Goal: Task Accomplishment & Management: Use online tool/utility

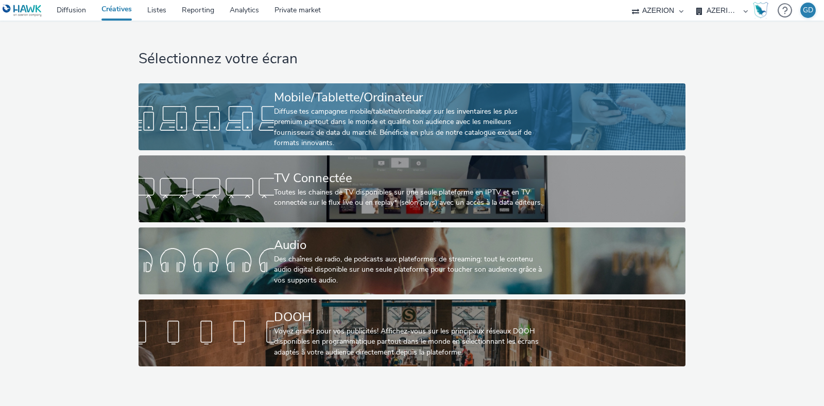
click at [283, 130] on div "Diffuse tes campagnes mobile/tablette/ordinateur sur les inventaires les plus p…" at bounding box center [409, 128] width 271 height 42
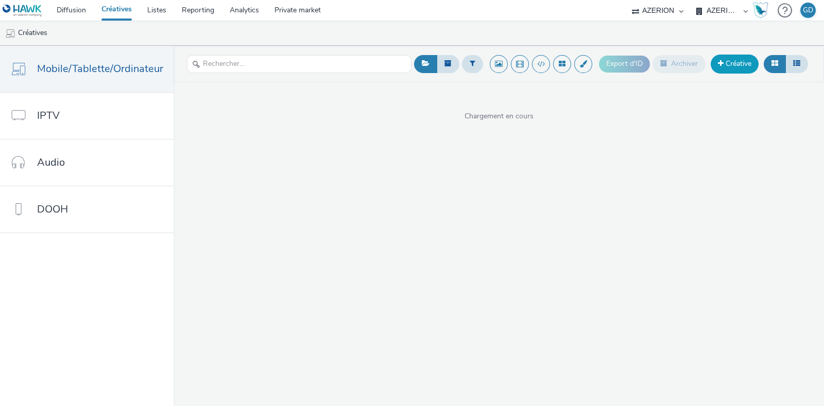
click at [733, 69] on link "Créative" at bounding box center [734, 64] width 48 height 19
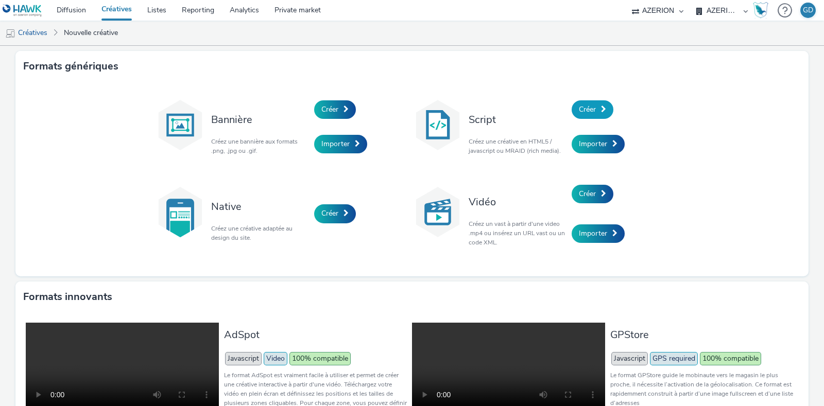
click at [579, 111] on span "Créer" at bounding box center [587, 109] width 17 height 10
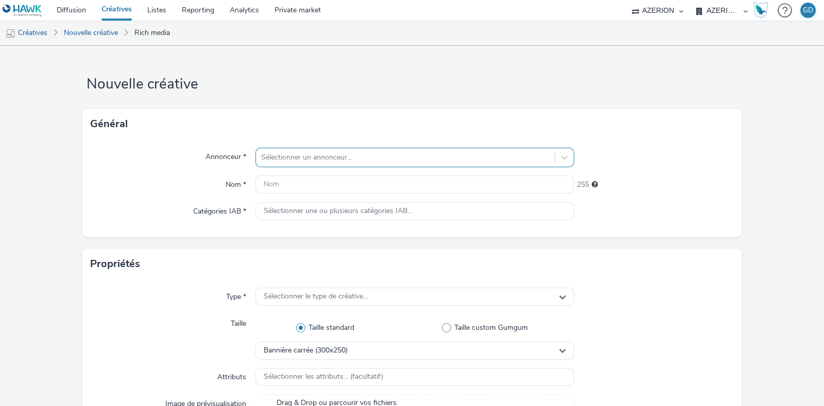
click at [328, 153] on div at bounding box center [405, 157] width 288 height 12
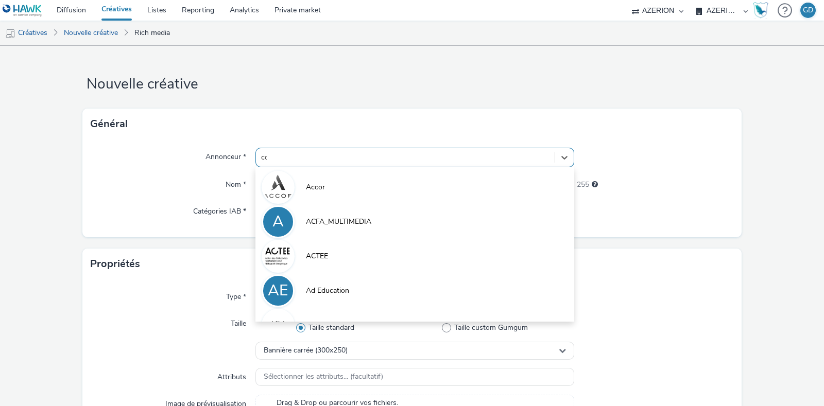
type input "coo"
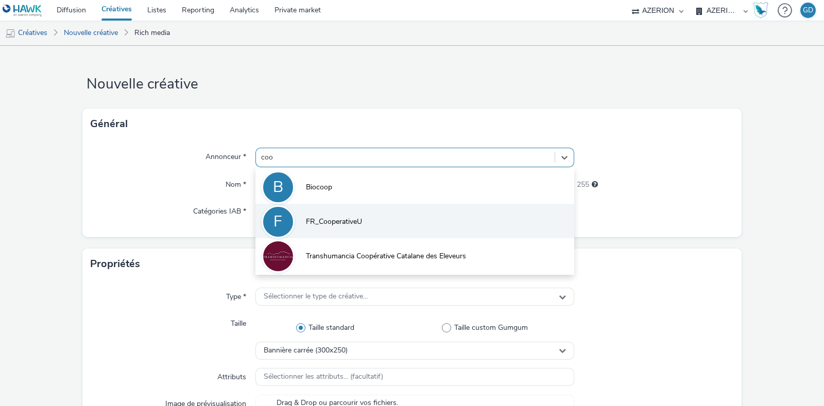
click at [319, 218] on span "FR_CooperativeU" at bounding box center [334, 222] width 56 height 10
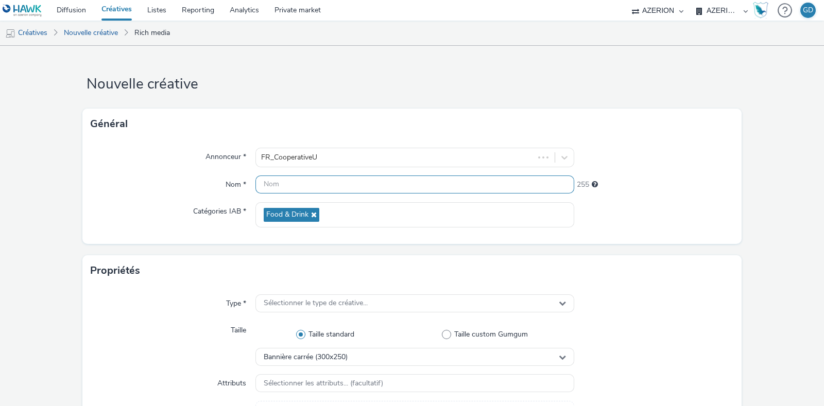
click at [306, 188] on input "text" at bounding box center [414, 185] width 319 height 18
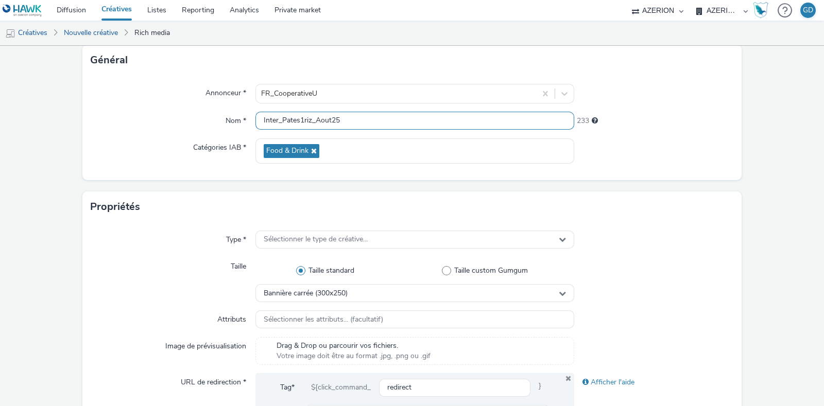
type input "Inter_Pates1riz_Aout25"
click at [336, 242] on span "Sélectionner le type de créative..." at bounding box center [316, 239] width 104 height 9
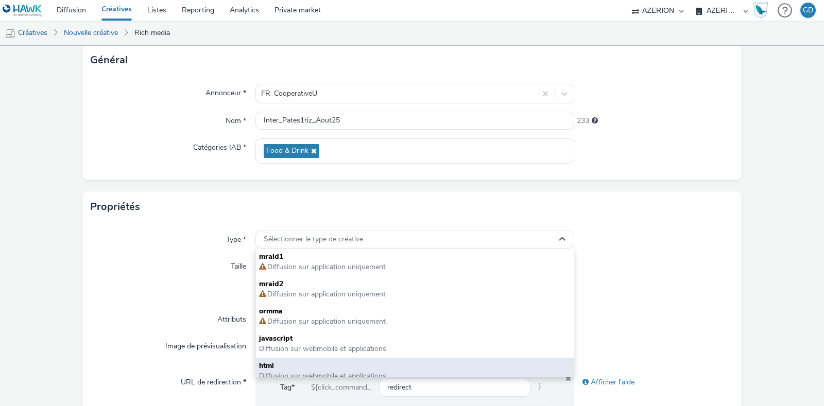
click at [316, 361] on span "html" at bounding box center [414, 366] width 311 height 10
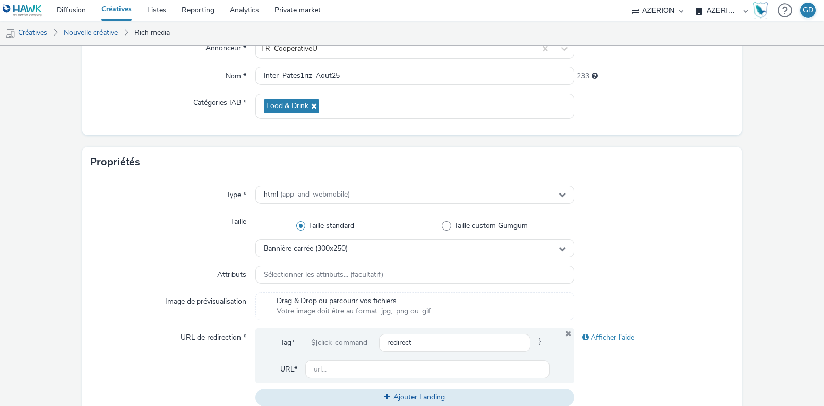
scroll to position [128, 0]
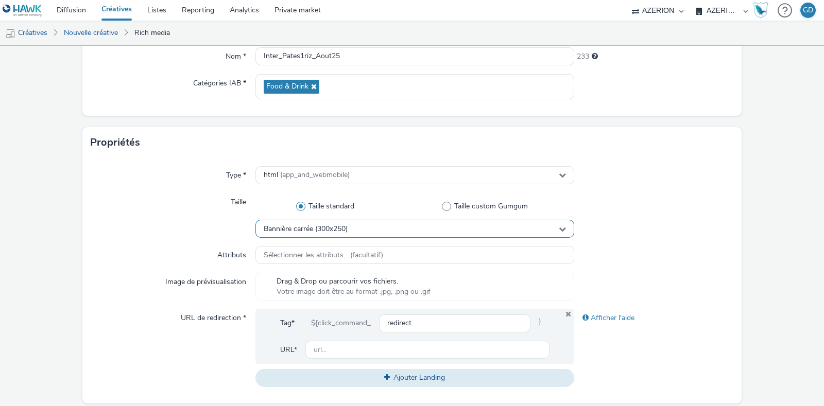
click at [340, 220] on div "Bannière carrée (300x250)" at bounding box center [414, 229] width 319 height 18
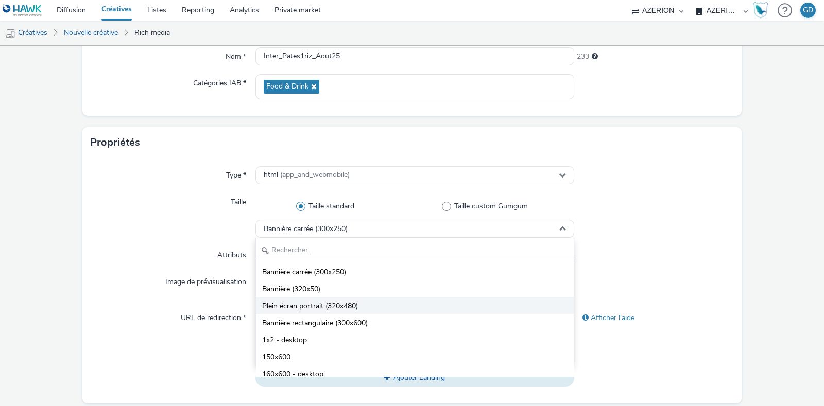
click at [349, 307] on span "Plein écran portrait (320x480)" at bounding box center [310, 306] width 96 height 10
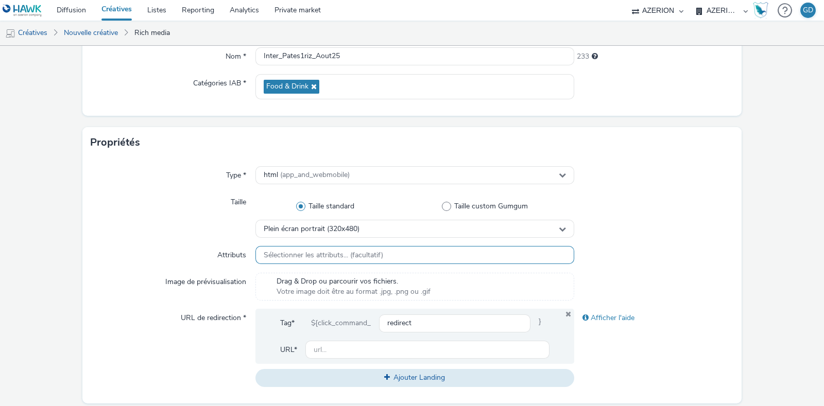
scroll to position [257, 0]
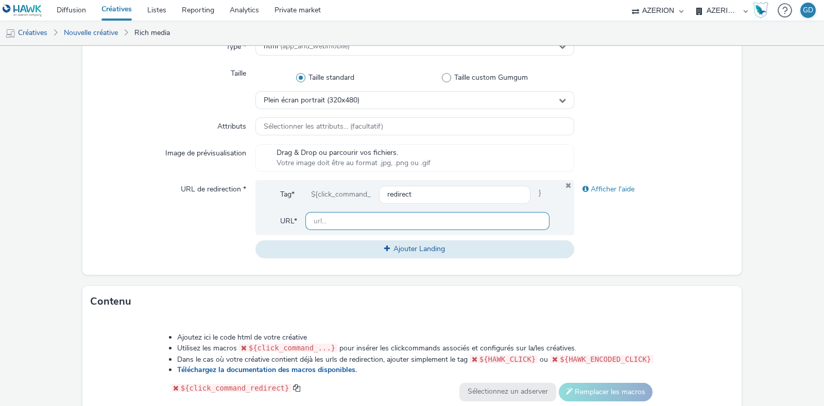
click at [340, 216] on input "text" at bounding box center [427, 221] width 244 height 18
type input "[URL][DOMAIN_NAME]"
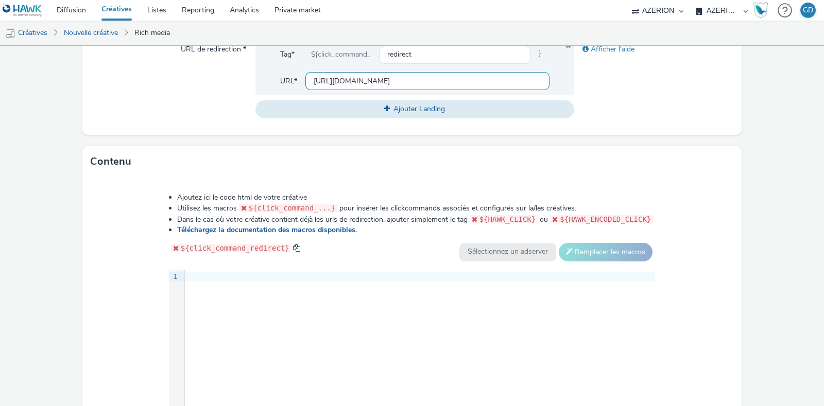
scroll to position [450, 0]
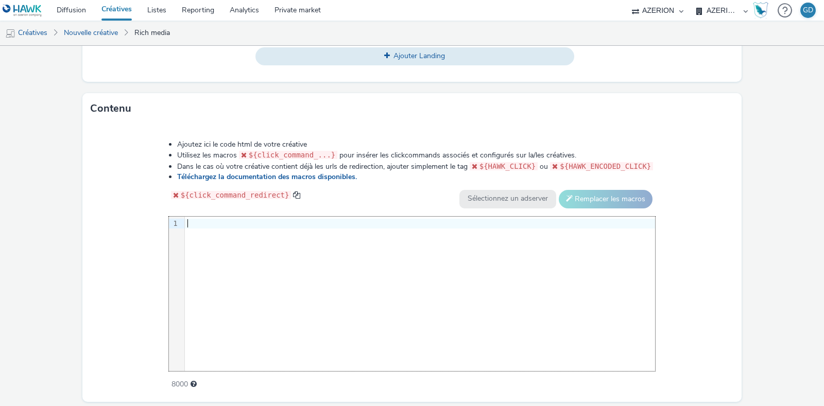
click at [270, 261] on div "9 1 ›" at bounding box center [412, 294] width 486 height 154
click at [360, 253] on div "9 1 ›" at bounding box center [412, 294] width 486 height 154
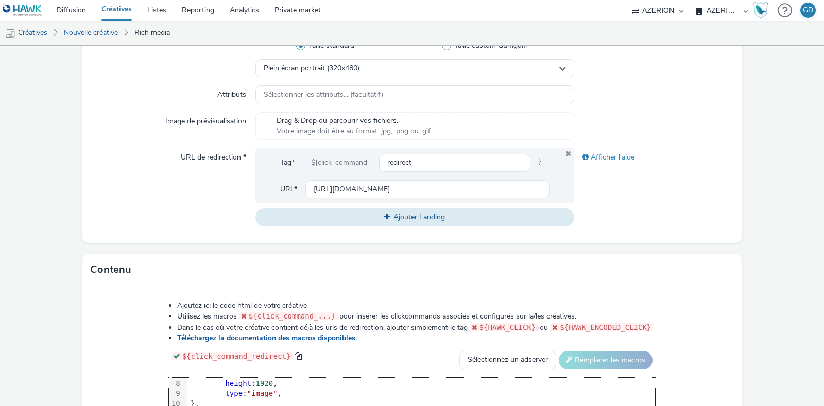
scroll to position [482, 0]
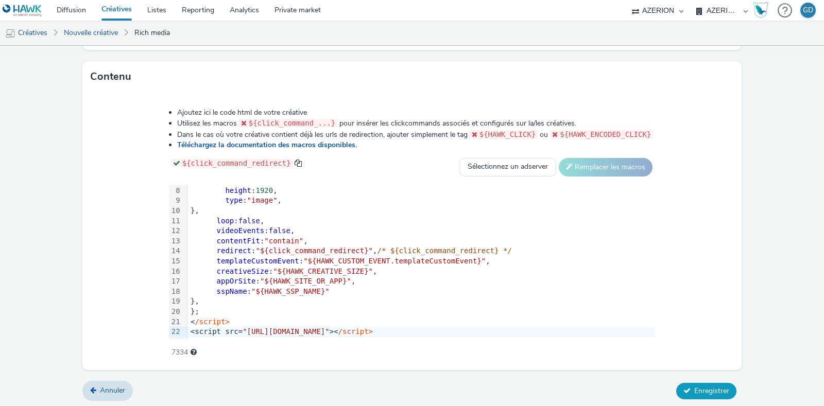
click at [703, 386] on span "Enregistrer" at bounding box center [711, 391] width 35 height 10
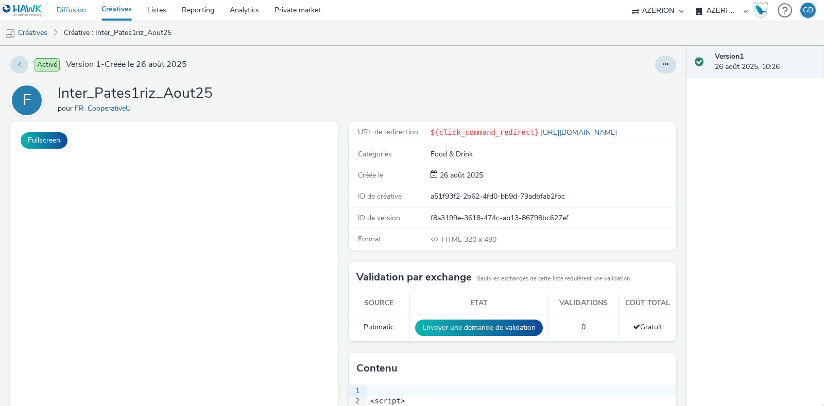
click at [85, 6] on link "Diffusion" at bounding box center [71, 10] width 45 height 21
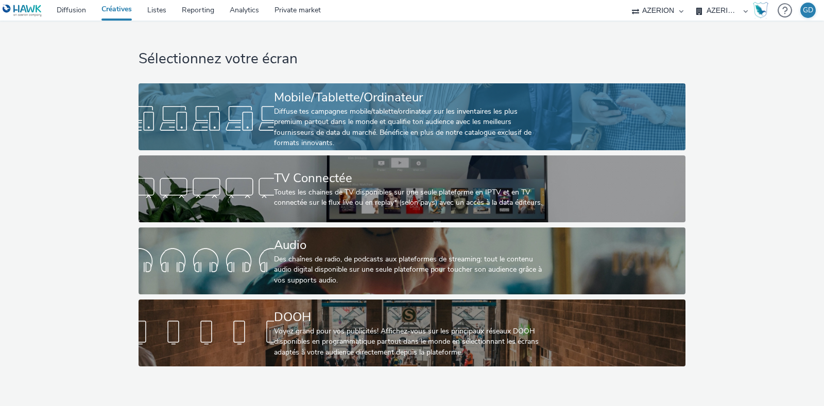
click at [328, 117] on div "Diffuse tes campagnes mobile/tablette/ordinateur sur les inventaires les plus p…" at bounding box center [409, 128] width 271 height 42
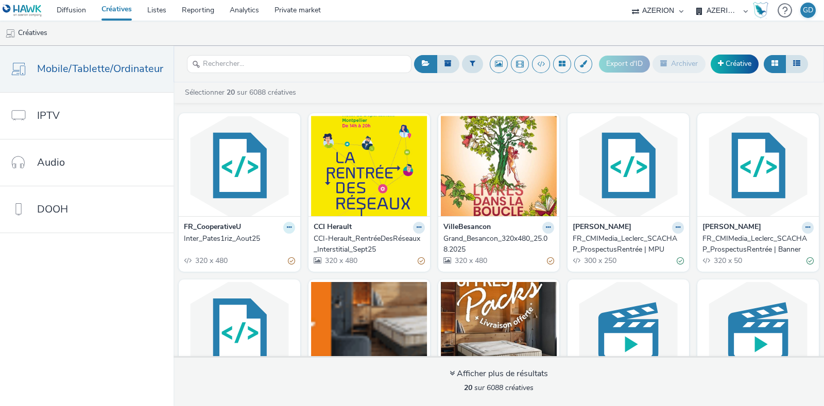
click at [288, 230] on button at bounding box center [289, 228] width 12 height 12
click at [263, 242] on link "Modifier" at bounding box center [256, 245] width 77 height 21
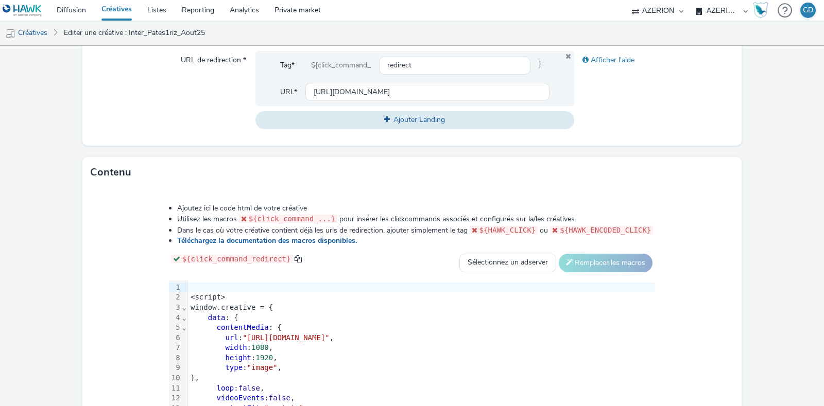
scroll to position [482, 0]
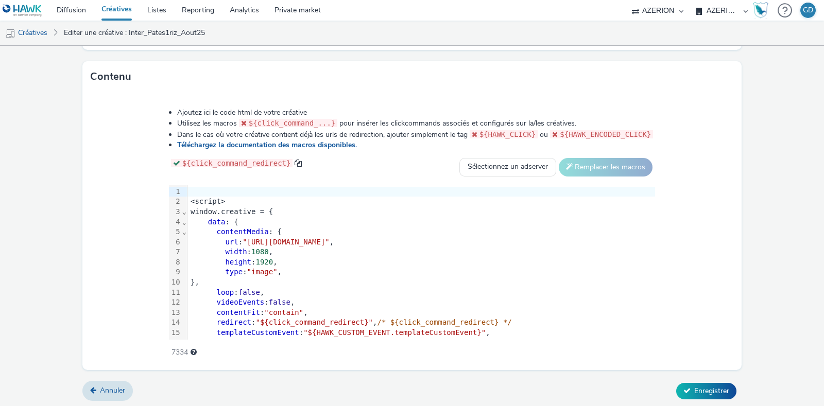
click at [193, 191] on div at bounding box center [420, 192] width 467 height 10
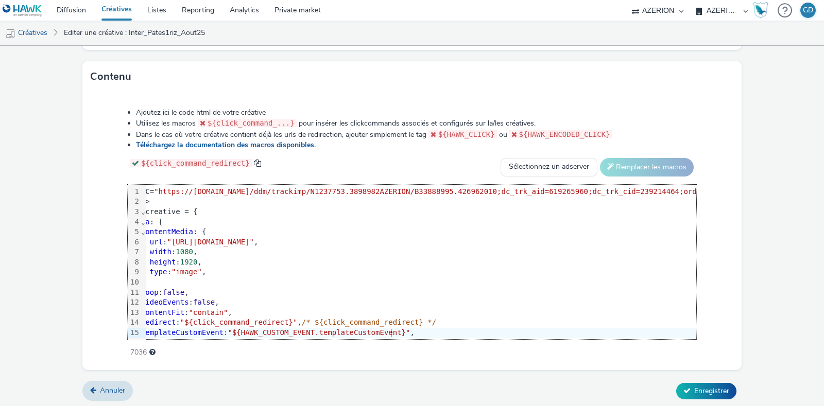
scroll to position [0, 0]
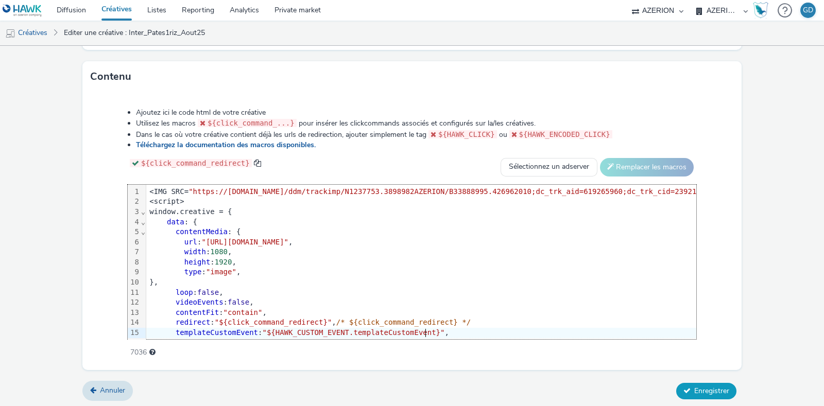
click at [711, 391] on span "Enregistrer" at bounding box center [711, 391] width 35 height 10
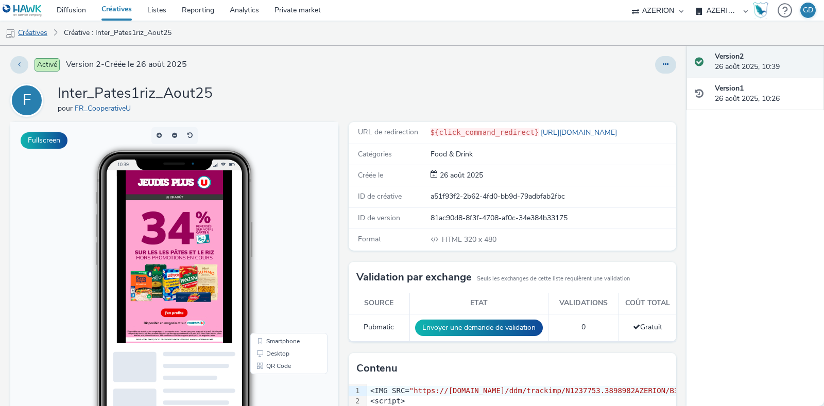
click at [34, 32] on link "Créatives" at bounding box center [26, 33] width 53 height 25
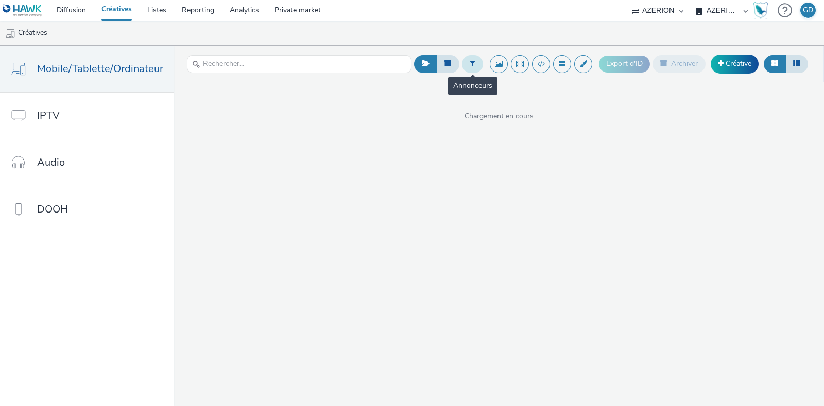
click at [470, 63] on icon at bounding box center [472, 63] width 6 height 7
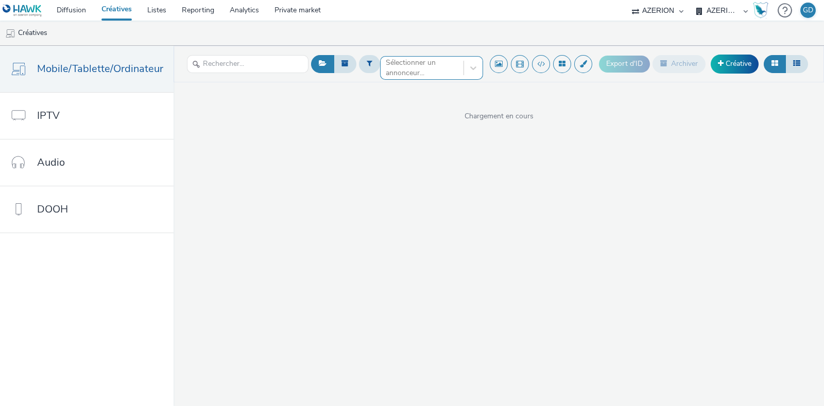
click at [442, 66] on div at bounding box center [422, 68] width 73 height 12
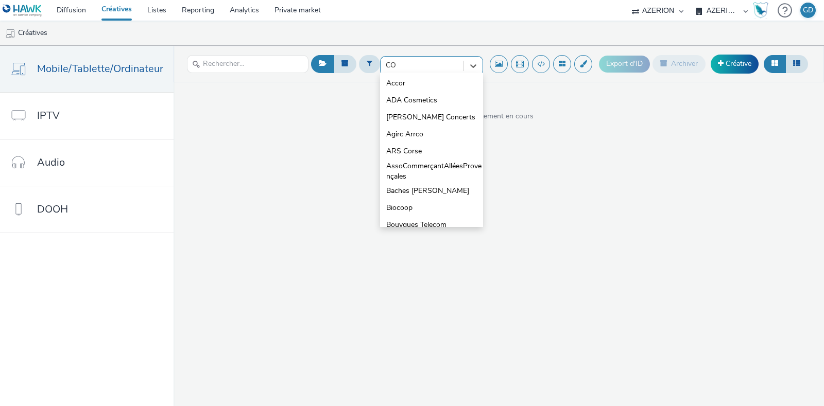
type input "COO"
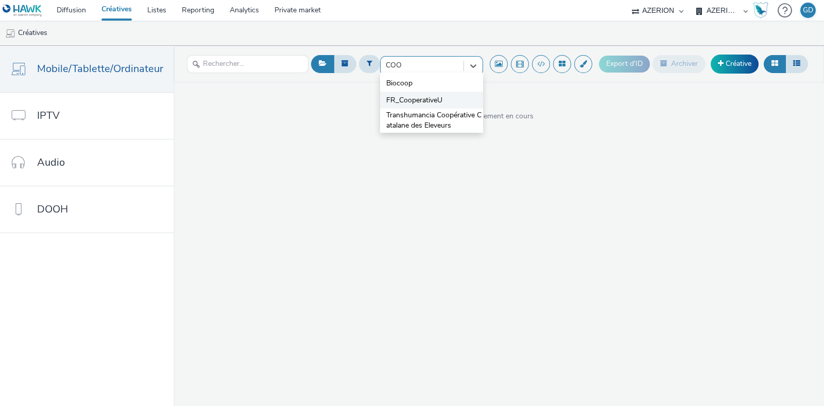
click at [417, 99] on span "FR_CooperativeU" at bounding box center [414, 100] width 56 height 10
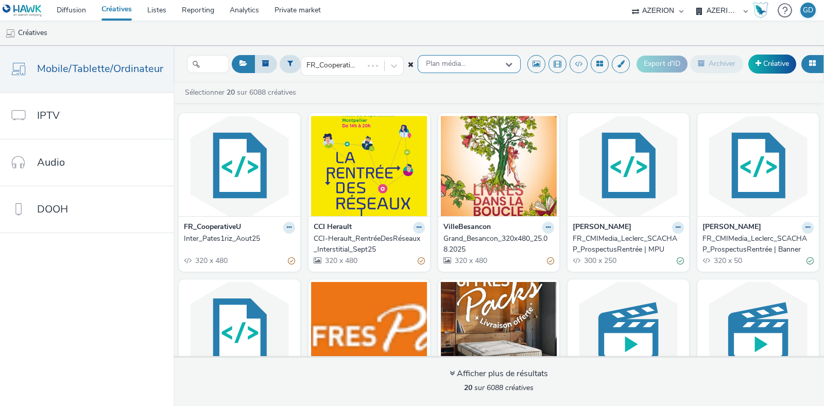
click at [439, 65] on span "Plan média..." at bounding box center [446, 64] width 40 height 9
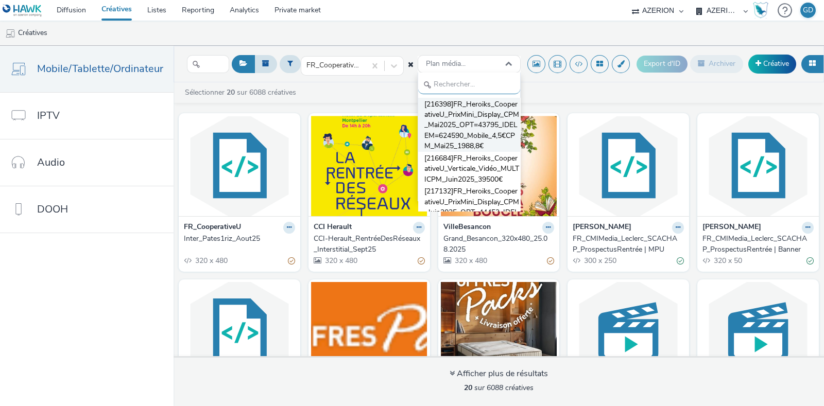
click at [461, 118] on span "[216398]FR_Heroiks_CooperativeU_PrixMini_Display_CPM_Mai2025_OPT=43795_IDELEM=6…" at bounding box center [472, 125] width 96 height 53
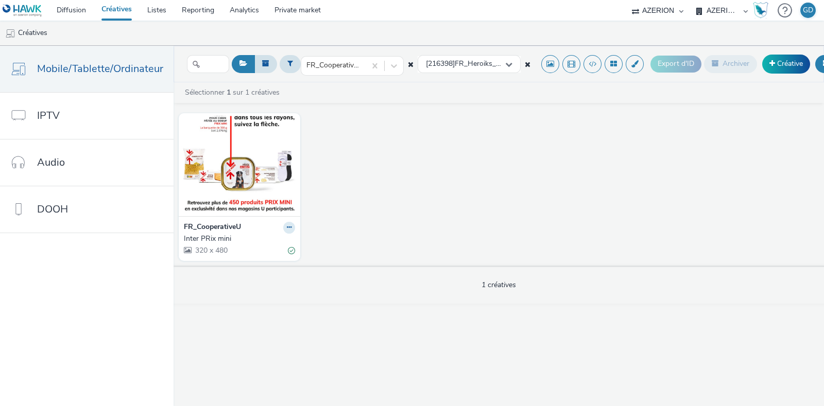
click at [248, 226] on div "FR_CooperativeU" at bounding box center [239, 228] width 111 height 12
click at [283, 227] on button at bounding box center [289, 228] width 12 height 12
click at [244, 243] on link "Modifier" at bounding box center [256, 245] width 77 height 21
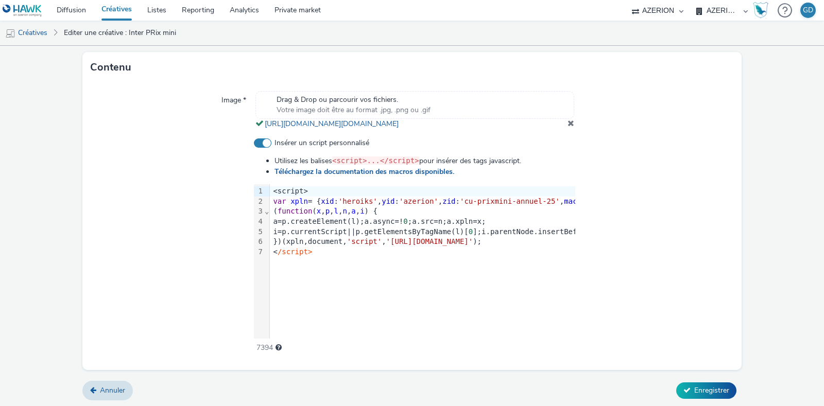
scroll to position [354, 0]
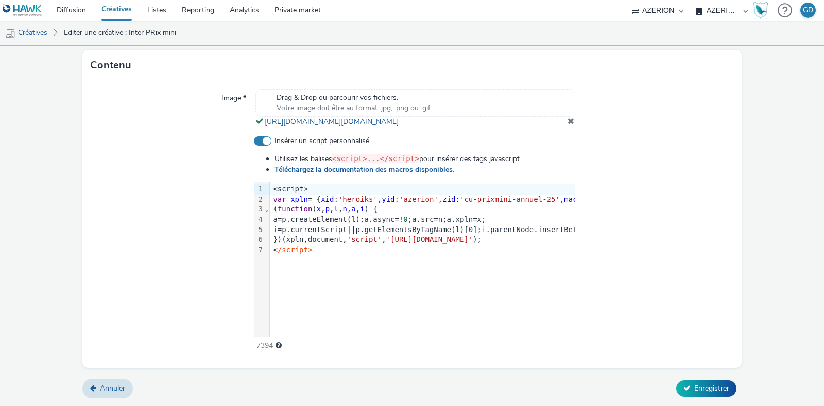
click at [22, 213] on form "Editer une créative Général Annonceur * FR_CooperativeU Nom * Inter PRix mini 2…" at bounding box center [412, 53] width 824 height 705
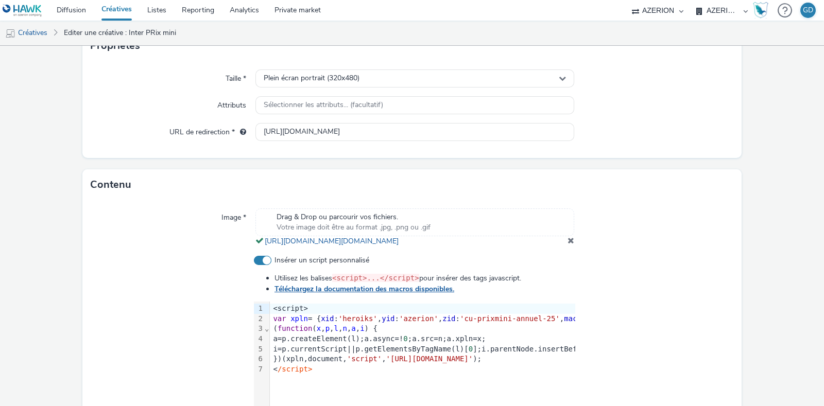
scroll to position [0, 0]
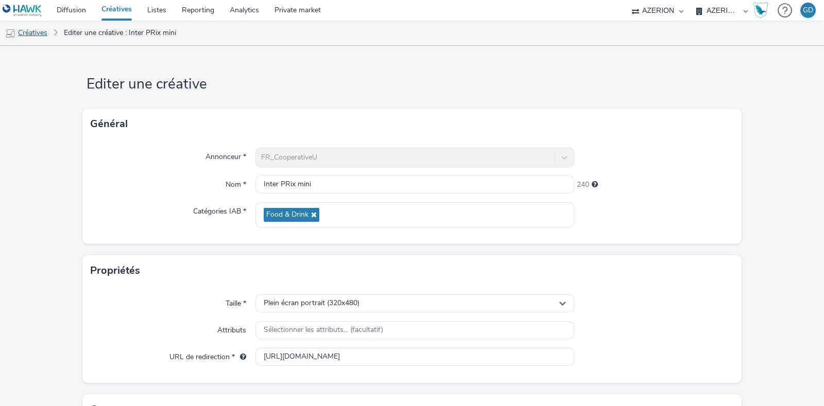
click at [39, 38] on link "Créatives" at bounding box center [26, 33] width 53 height 25
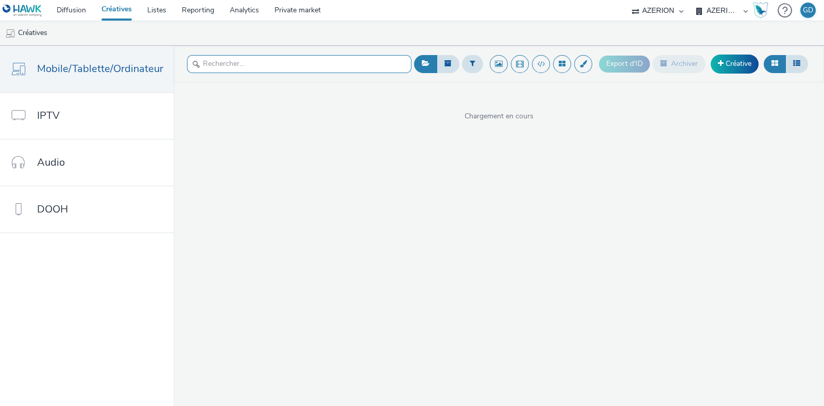
click at [309, 65] on input "text" at bounding box center [299, 64] width 224 height 18
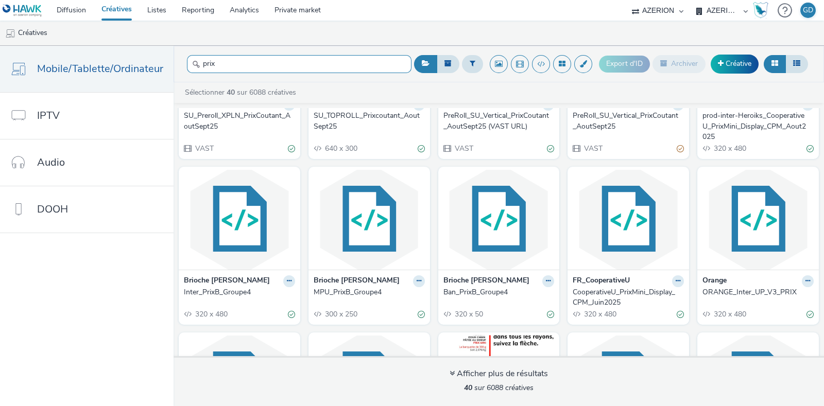
scroll to position [128, 0]
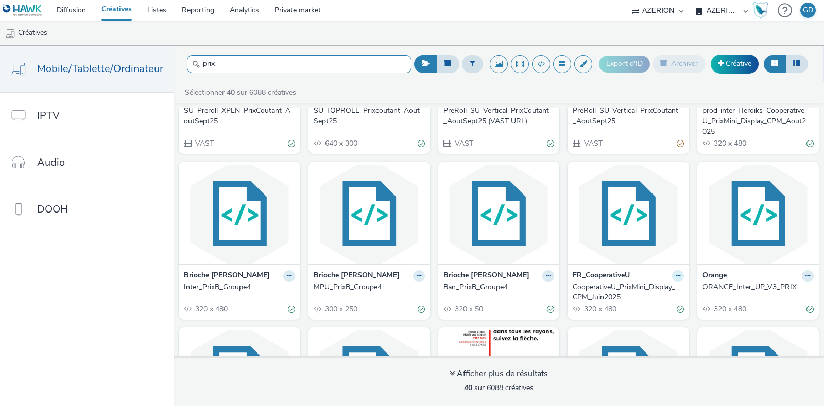
type input "prix"
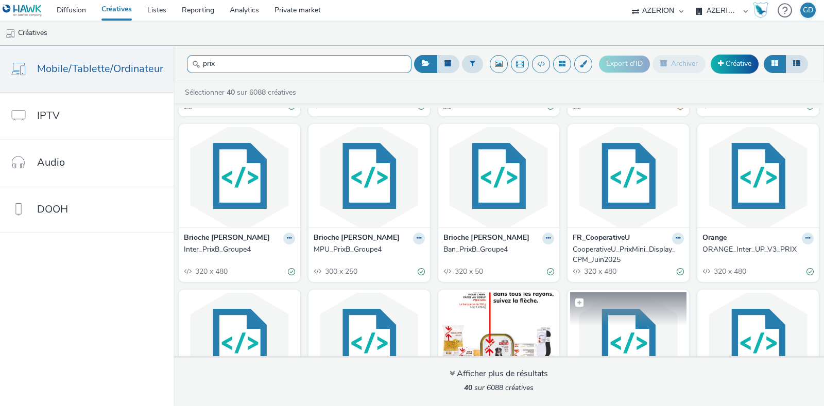
scroll to position [193, 0]
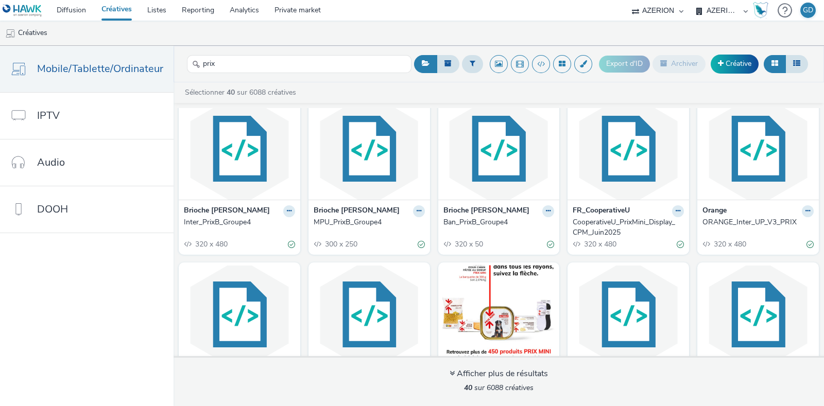
click at [601, 224] on div "CooperativeU_PrixMini_Display_CPM_Juin2025" at bounding box center [625, 227] width 107 height 21
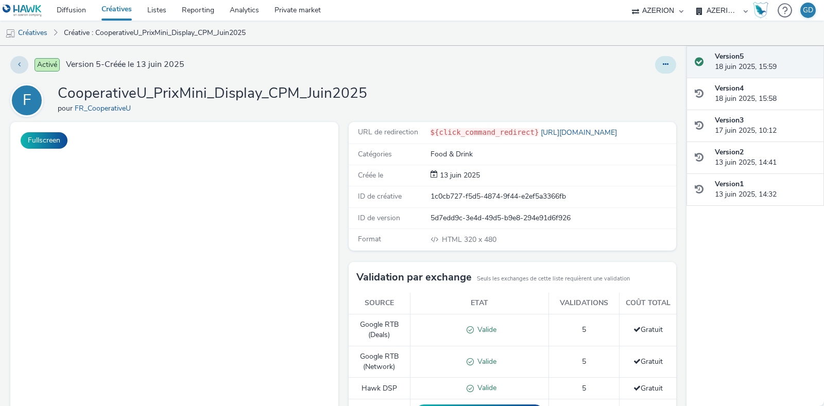
click at [662, 62] on icon at bounding box center [665, 64] width 6 height 7
click at [617, 91] on link "Modifier" at bounding box center [637, 85] width 77 height 21
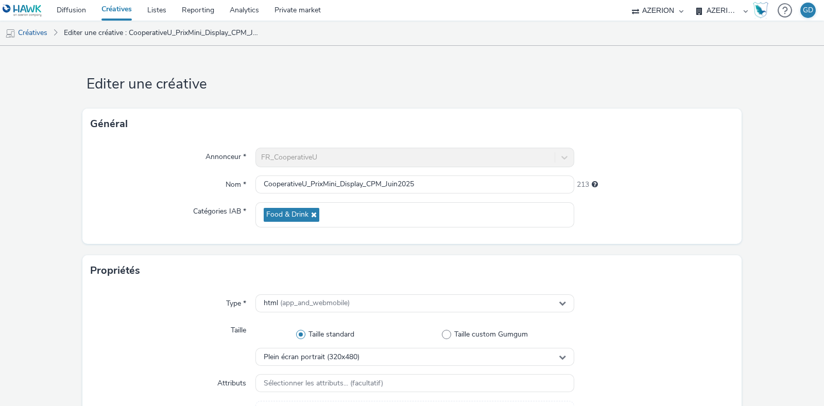
click at [120, 10] on link "Créatives" at bounding box center [117, 10] width 46 height 21
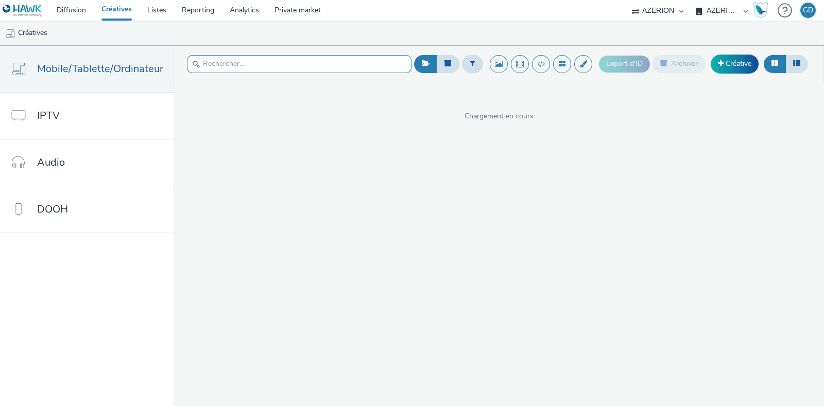
click at [232, 66] on input "text" at bounding box center [299, 64] width 224 height 18
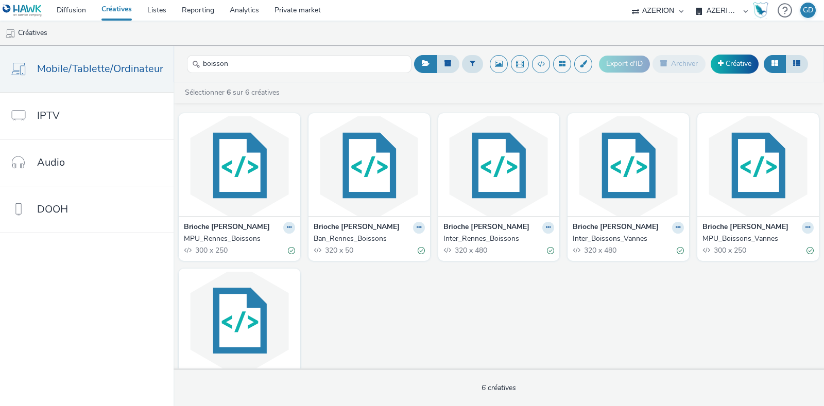
click at [314, 54] on div "boisson" at bounding box center [299, 63] width 224 height 25
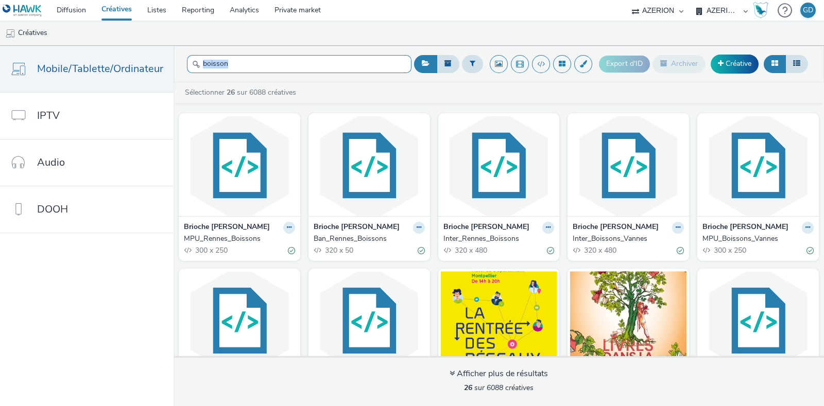
click at [277, 62] on input "boisson" at bounding box center [299, 64] width 224 height 18
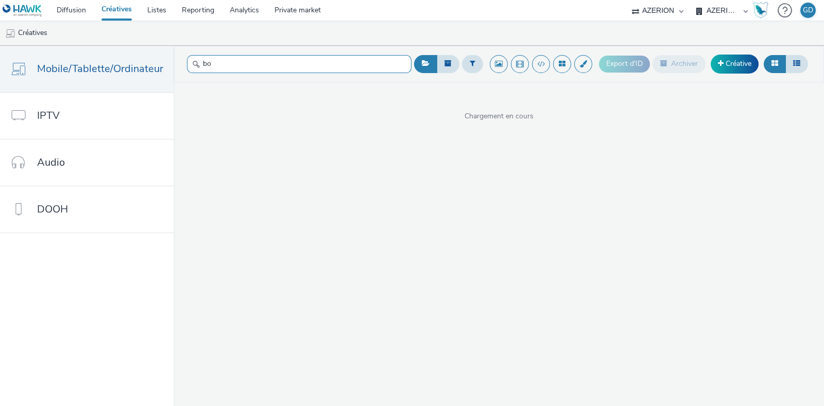
type input "b"
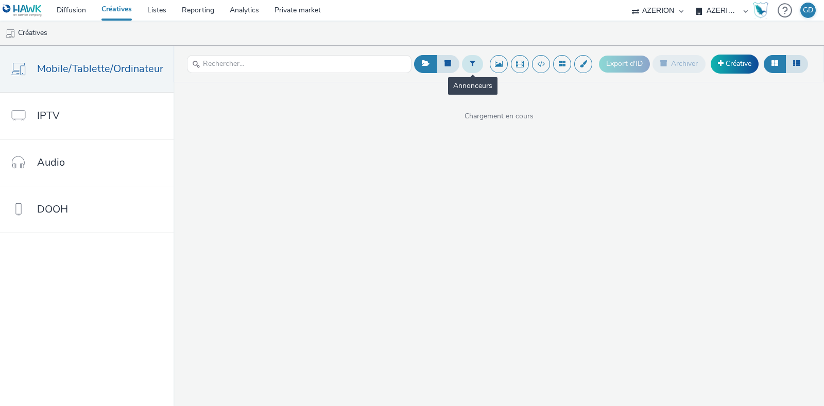
click at [476, 61] on button at bounding box center [472, 64] width 21 height 18
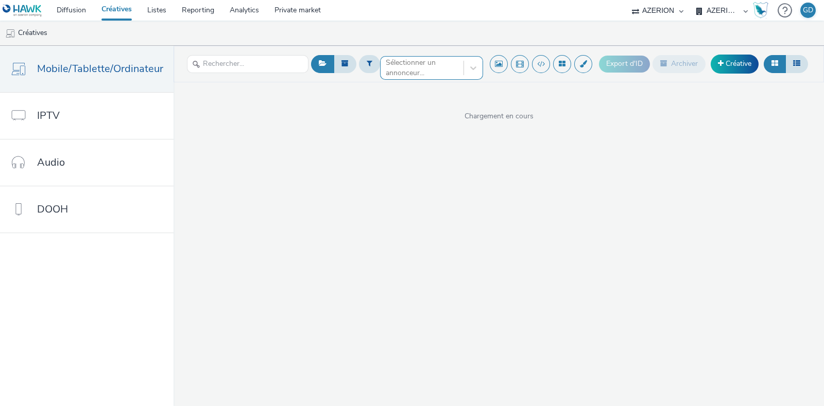
click at [428, 62] on div at bounding box center [422, 68] width 73 height 12
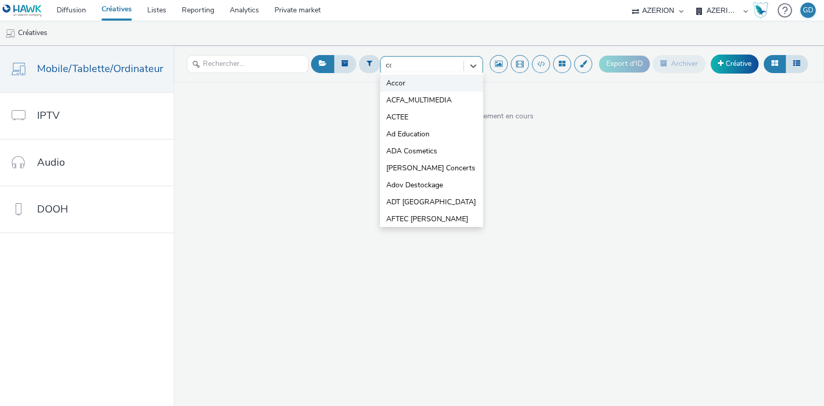
type input "coo"
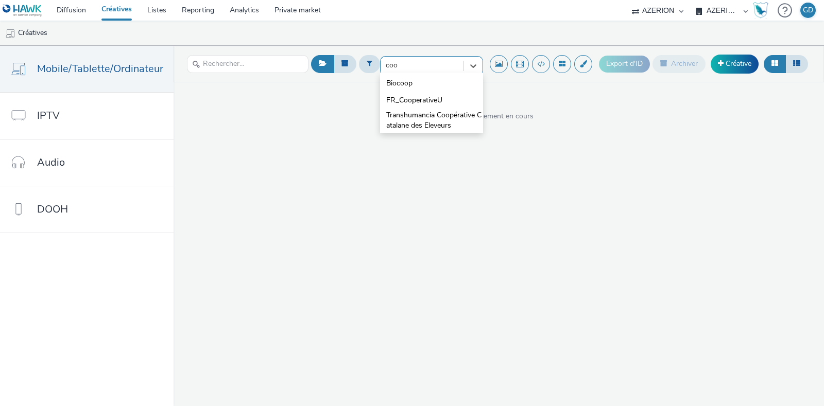
click at [421, 96] on span "FR_CooperativeU" at bounding box center [414, 100] width 56 height 10
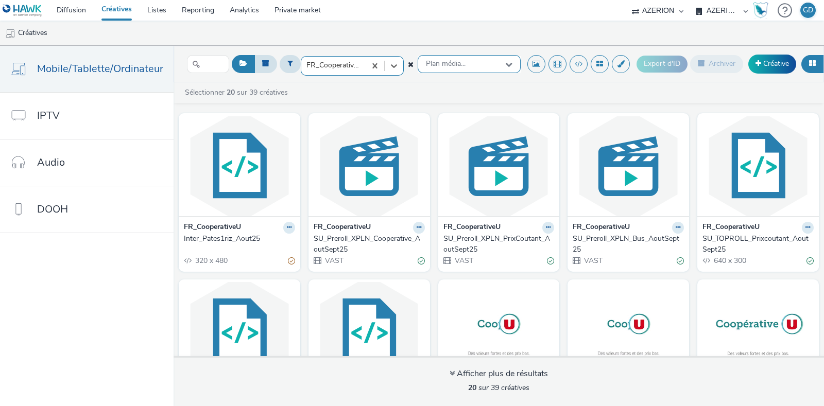
click at [470, 62] on div "Plan média..." at bounding box center [468, 64] width 103 height 18
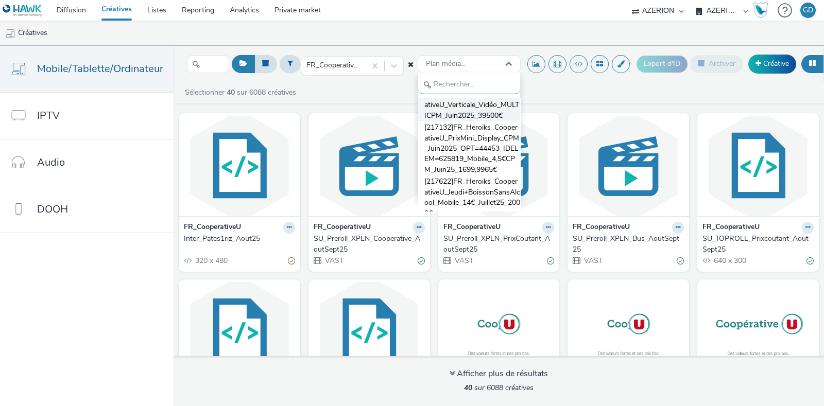
scroll to position [128, 0]
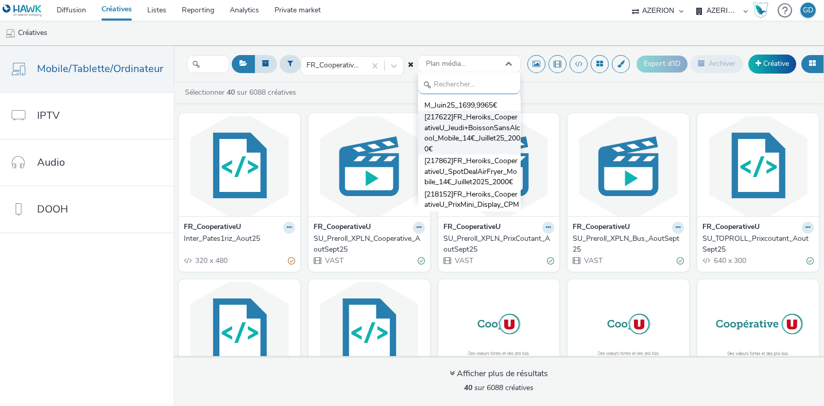
click at [466, 154] on span "[217622]FR_Heroiks_CooperativeU_Jeudi+BoissonSansAlcool_Mobile_14€_Juillet25_20…" at bounding box center [472, 133] width 96 height 42
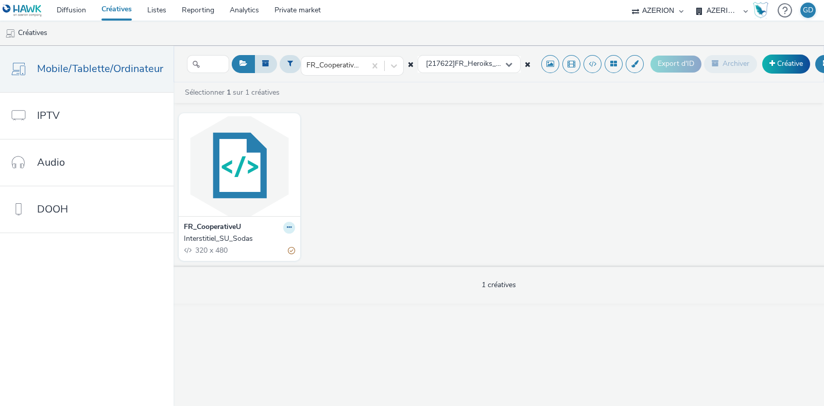
click at [287, 225] on icon at bounding box center [289, 227] width 5 height 6
click at [255, 239] on link "Modifier" at bounding box center [256, 245] width 77 height 21
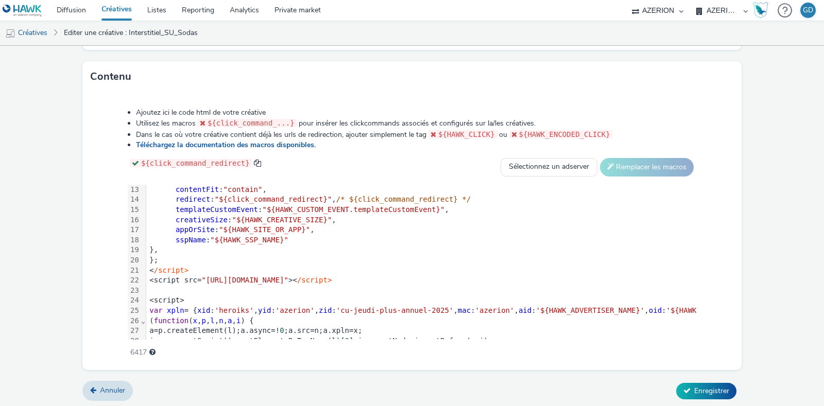
scroll to position [162, 0]
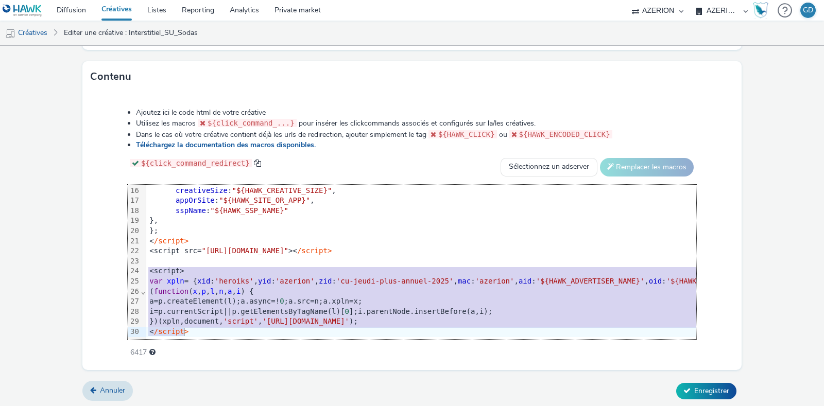
drag, startPoint x: 145, startPoint y: 257, endPoint x: 198, endPoint y: 323, distance: 84.2
copy div "<script> var xpln = { xid : 'heroiks' , yid : 'azerion' , zid : 'cu-jeudi-plus-…"
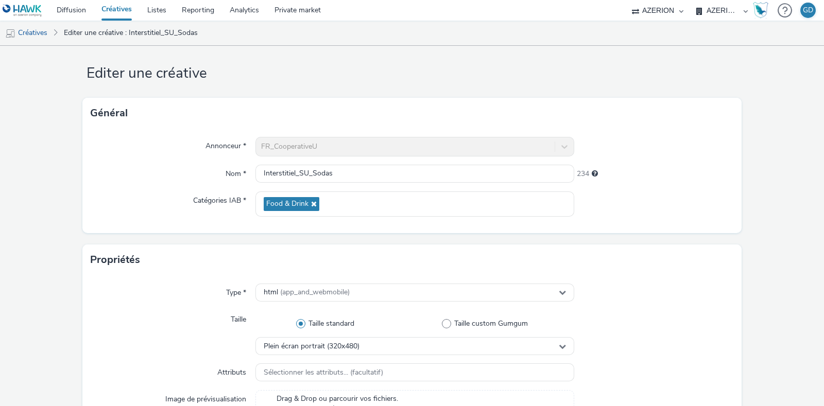
scroll to position [0, 0]
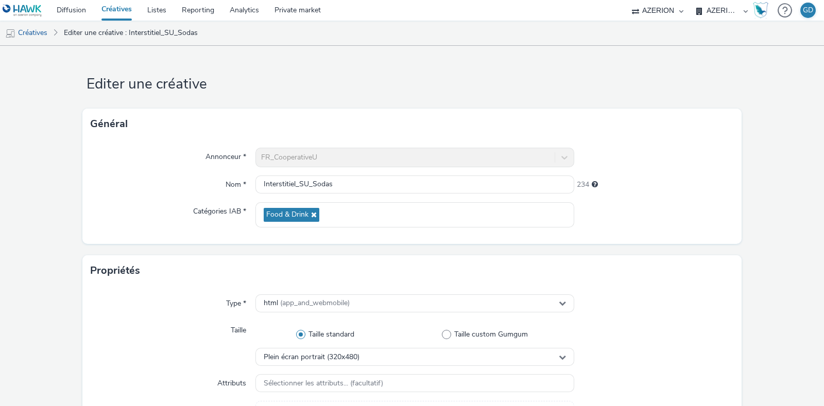
click at [118, 6] on link "Créatives" at bounding box center [117, 10] width 46 height 21
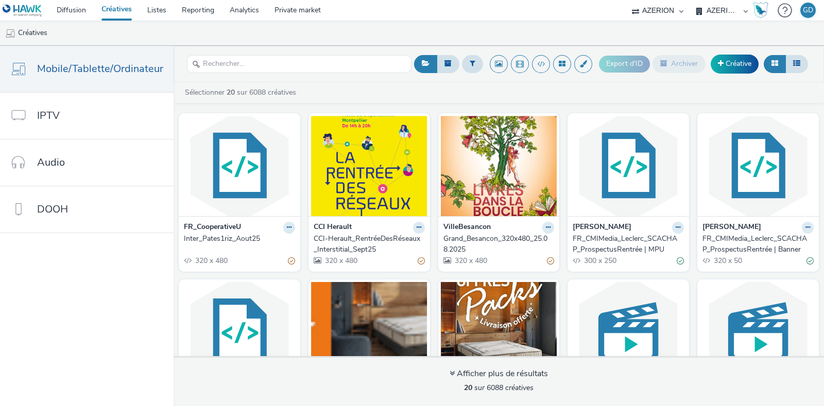
click at [288, 232] on div at bounding box center [289, 228] width 12 height 12
click at [287, 232] on button at bounding box center [289, 228] width 12 height 12
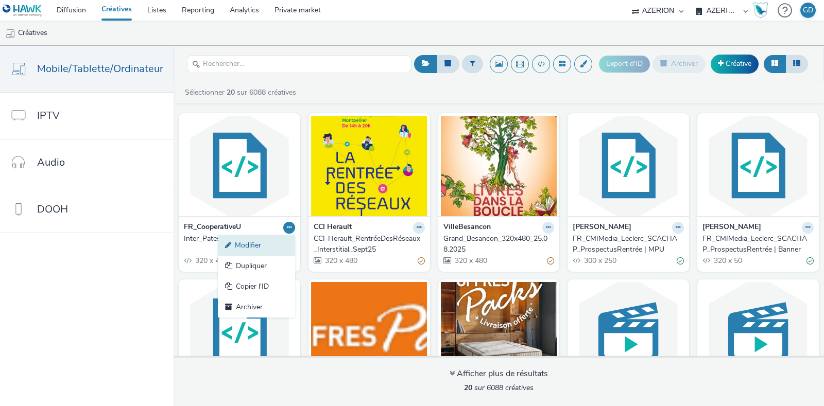
click at [256, 242] on link "Modifier" at bounding box center [256, 245] width 77 height 21
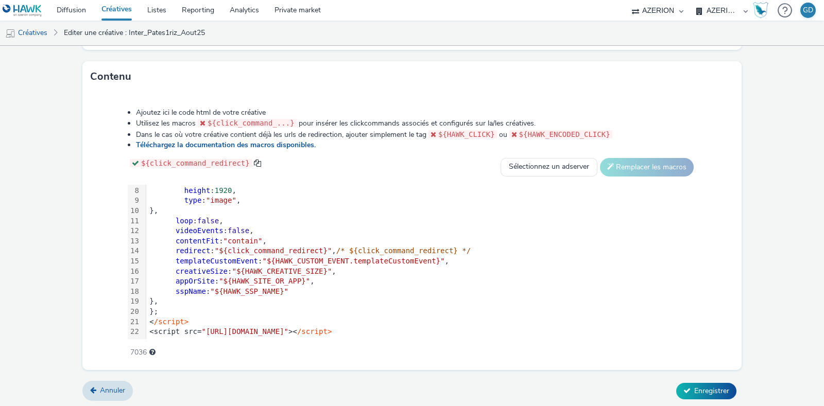
scroll to position [81, 0]
click at [527, 327] on div "<script src= "[URL][DOMAIN_NAME]" >< /script>" at bounding box center [775, 332] width 1258 height 10
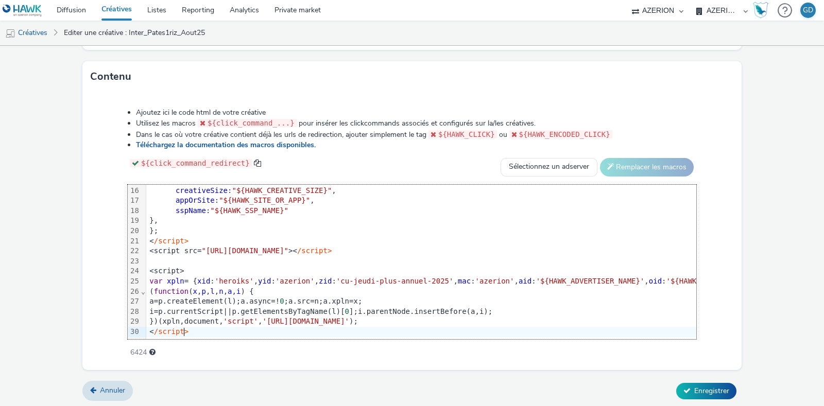
scroll to position [162, 0]
click at [694, 386] on span "Enregistrer" at bounding box center [711, 391] width 35 height 10
